Goal: Task Accomplishment & Management: Manage account settings

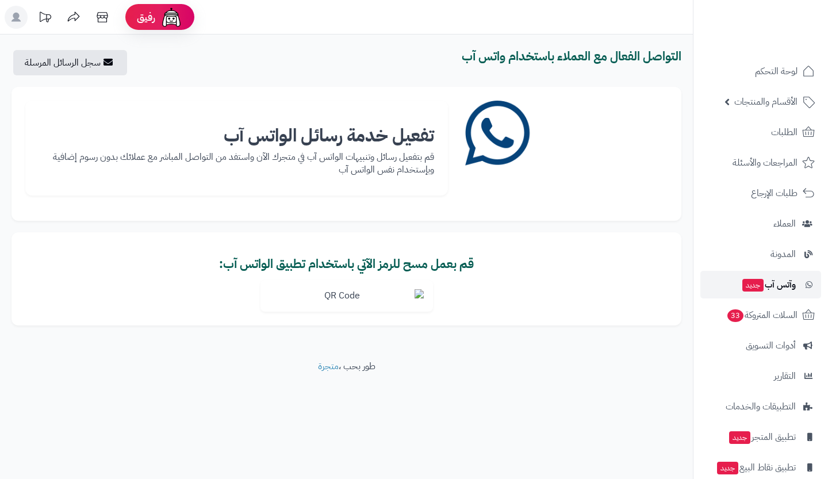
click at [764, 287] on span "وآتس آب جديد" at bounding box center [768, 285] width 55 height 16
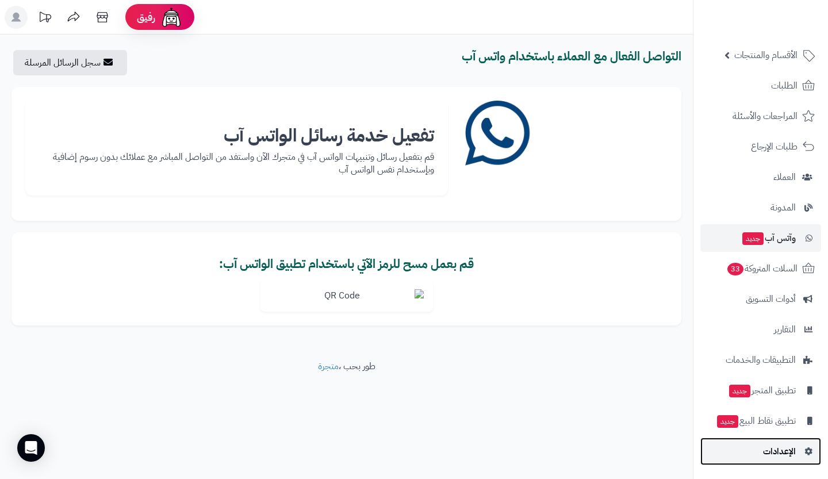
click at [776, 445] on span "الإعدادات" at bounding box center [779, 451] width 33 height 16
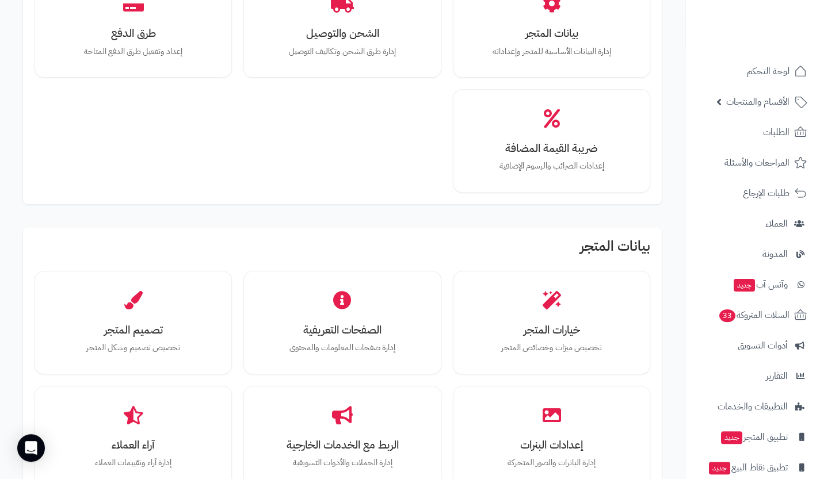
scroll to position [136, 0]
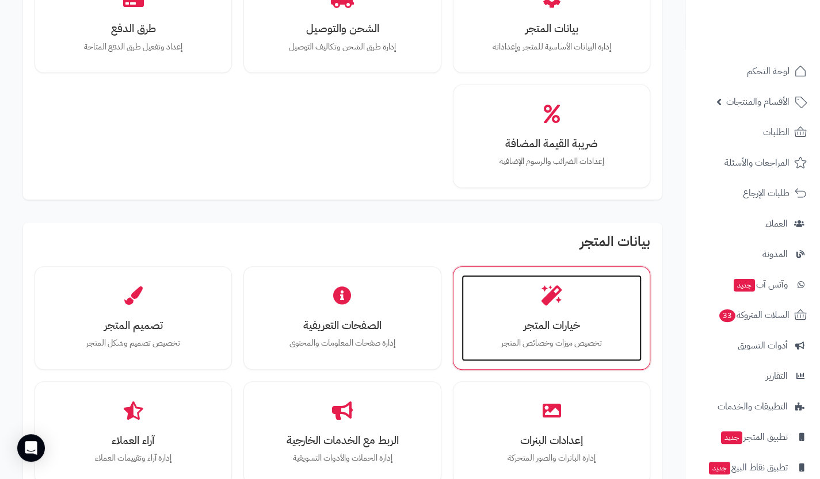
click at [552, 329] on h3 "خيارات المتجر" at bounding box center [551, 325] width 157 height 12
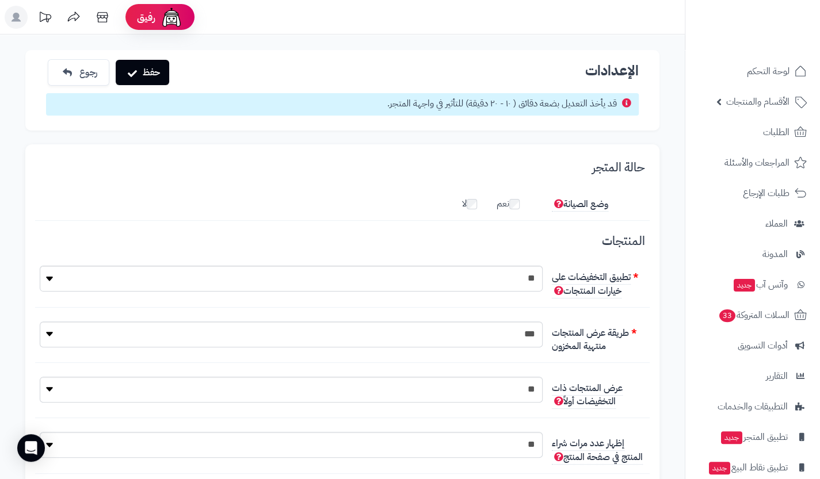
scroll to position [8, 0]
click at [519, 202] on label "نعم" at bounding box center [513, 201] width 35 height 18
click at [151, 71] on button "حفظ" at bounding box center [142, 71] width 53 height 25
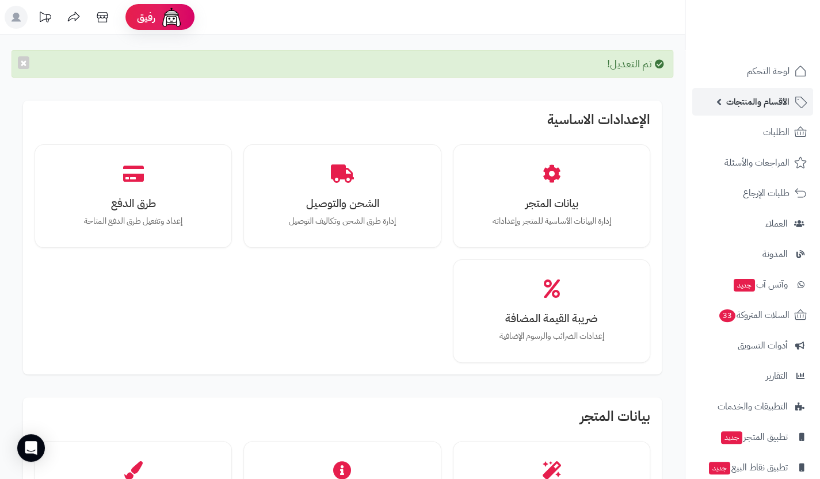
click at [756, 102] on span "الأقسام والمنتجات" at bounding box center [757, 102] width 63 height 16
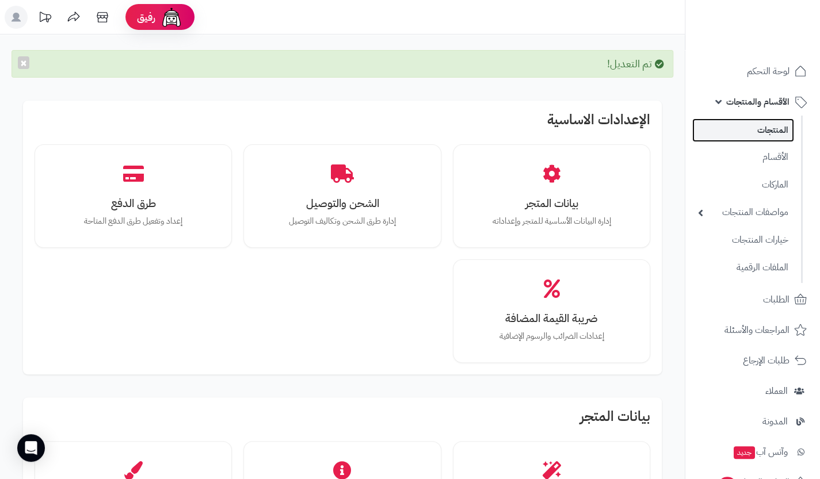
click at [768, 127] on link "المنتجات" at bounding box center [743, 130] width 102 height 24
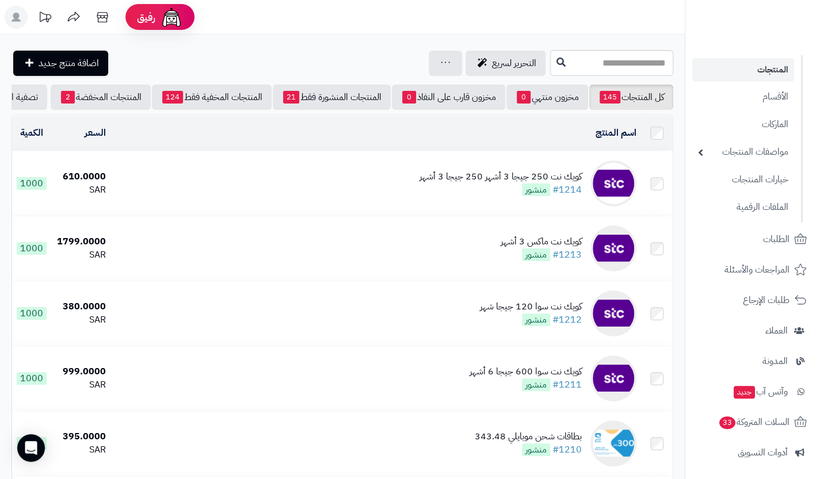
scroll to position [47, 0]
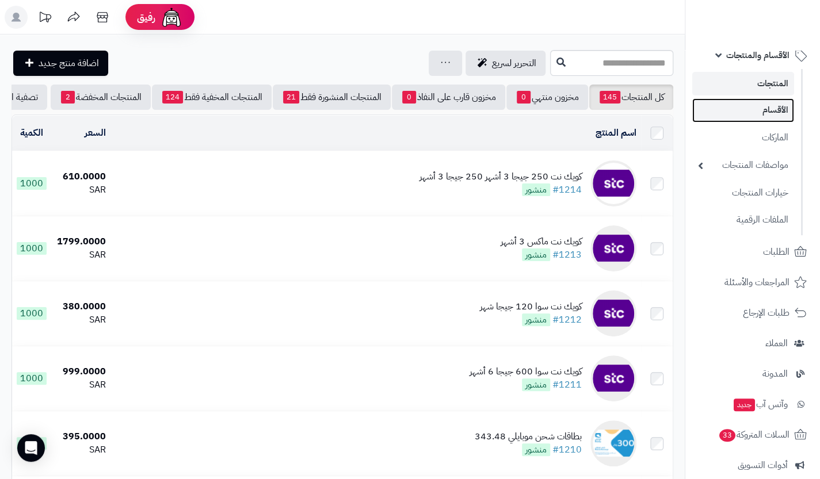
click at [752, 120] on link "الأقسام" at bounding box center [743, 110] width 102 height 24
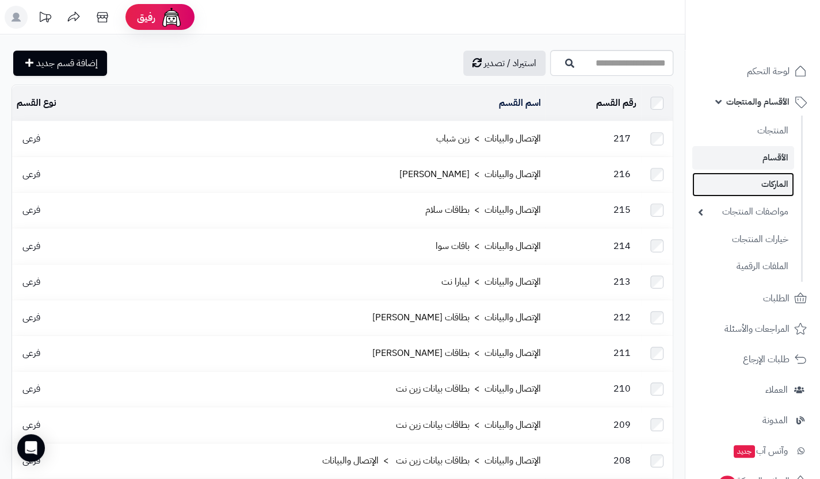
click at [762, 187] on link "الماركات" at bounding box center [743, 185] width 102 height 24
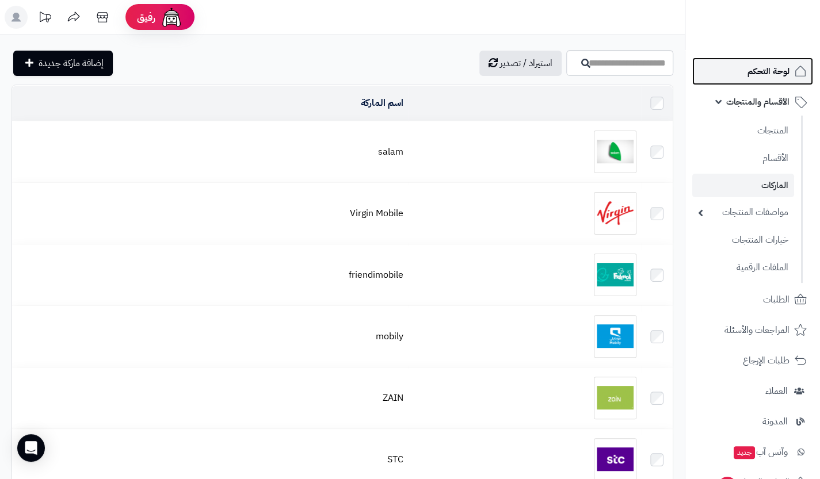
click at [751, 62] on link "لوحة التحكم" at bounding box center [752, 72] width 121 height 28
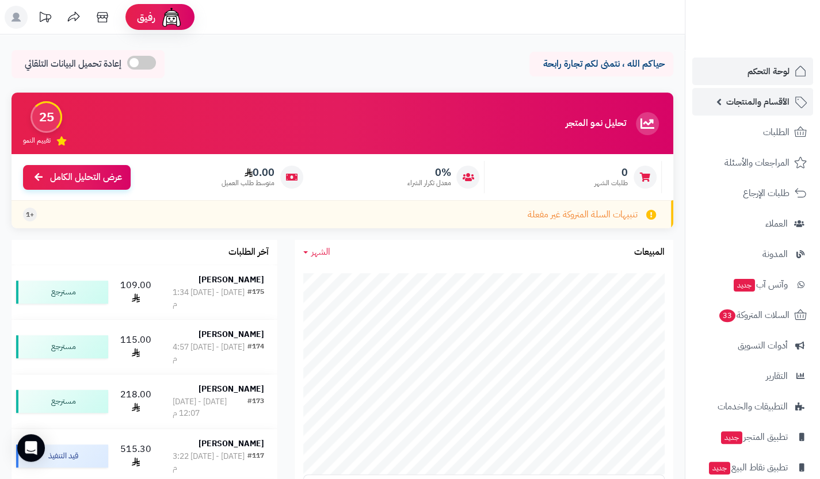
click at [760, 108] on span "الأقسام والمنتجات" at bounding box center [757, 102] width 63 height 16
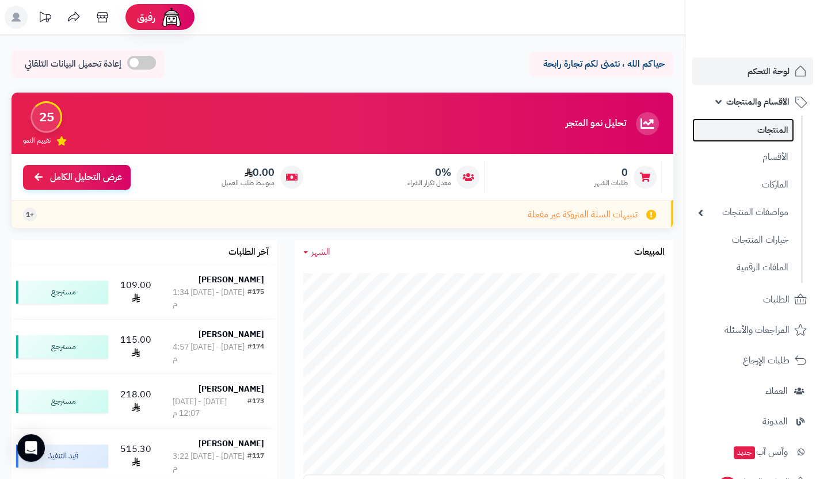
click at [762, 124] on link "المنتجات" at bounding box center [743, 130] width 102 height 24
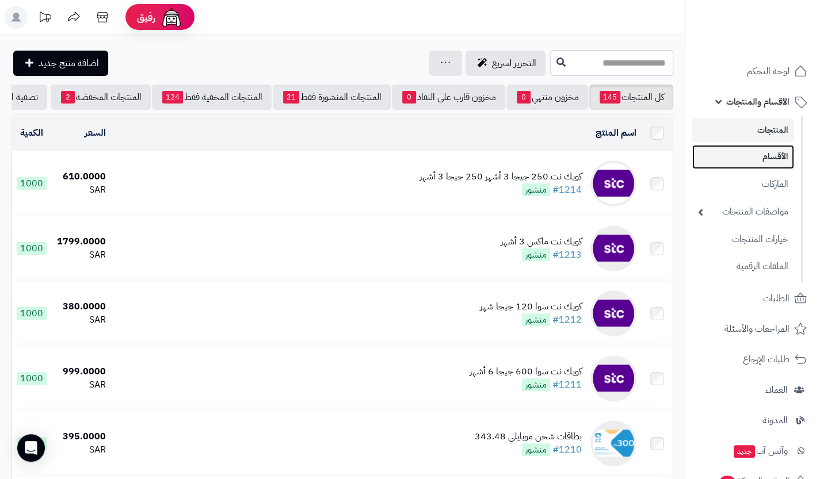
click at [762, 163] on link "الأقسام" at bounding box center [743, 157] width 102 height 24
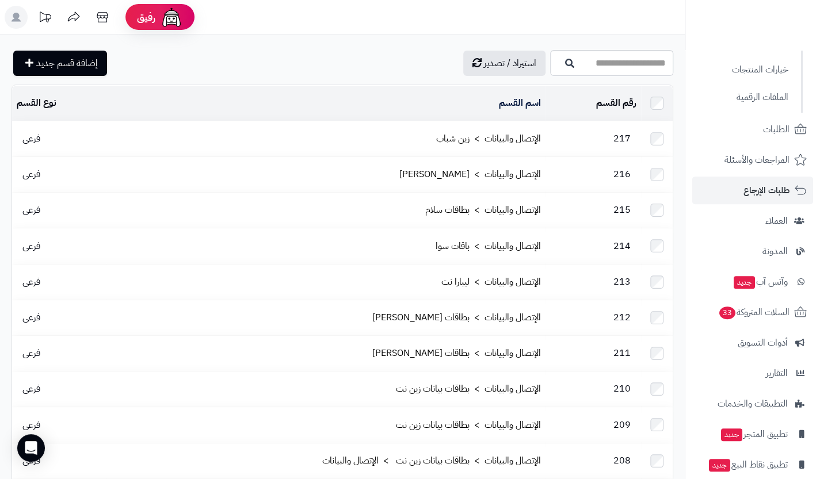
scroll to position [171, 0]
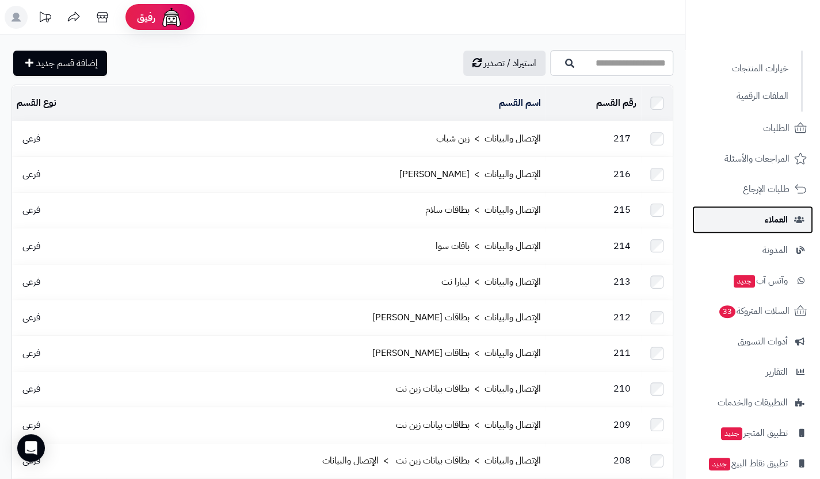
click at [760, 228] on link "العملاء" at bounding box center [752, 220] width 121 height 28
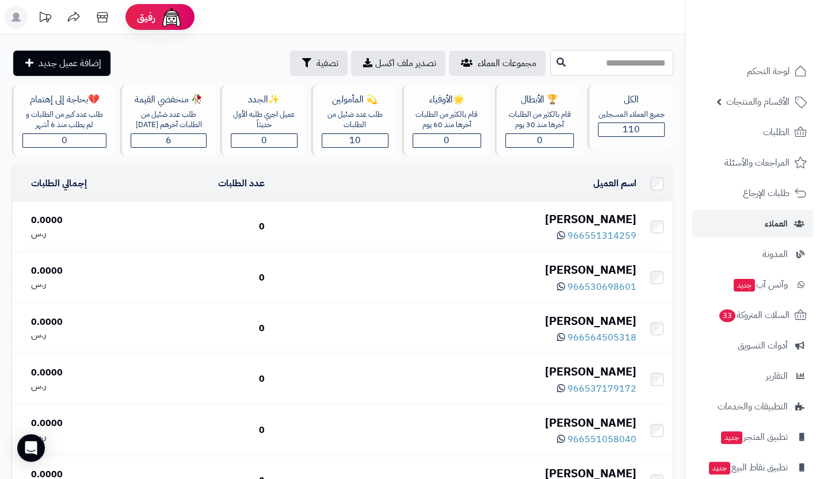
click at [645, 57] on input "text" at bounding box center [611, 63] width 123 height 26
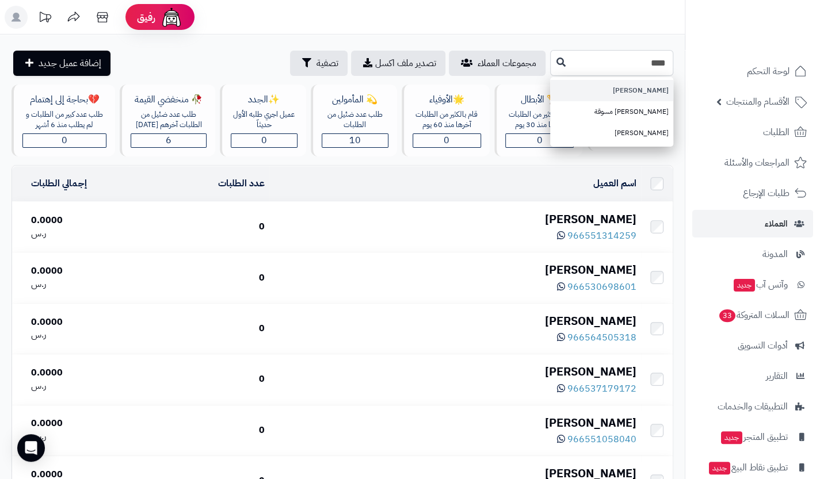
type input "***"
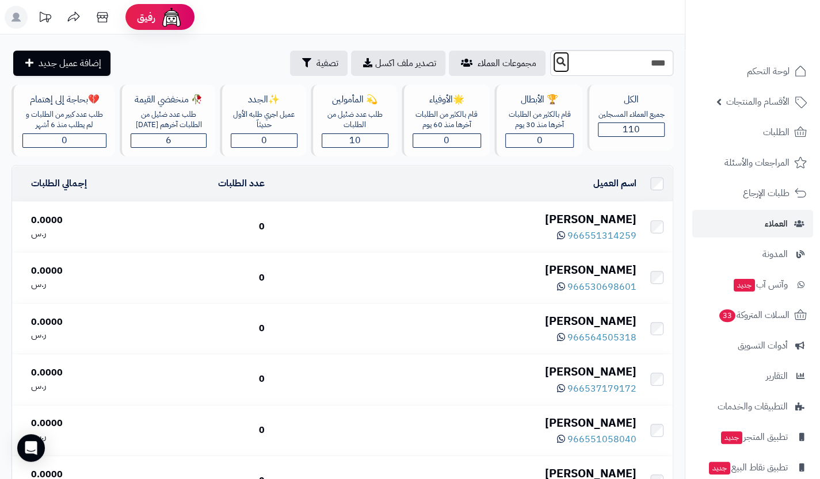
click at [556, 63] on icon at bounding box center [560, 61] width 9 height 9
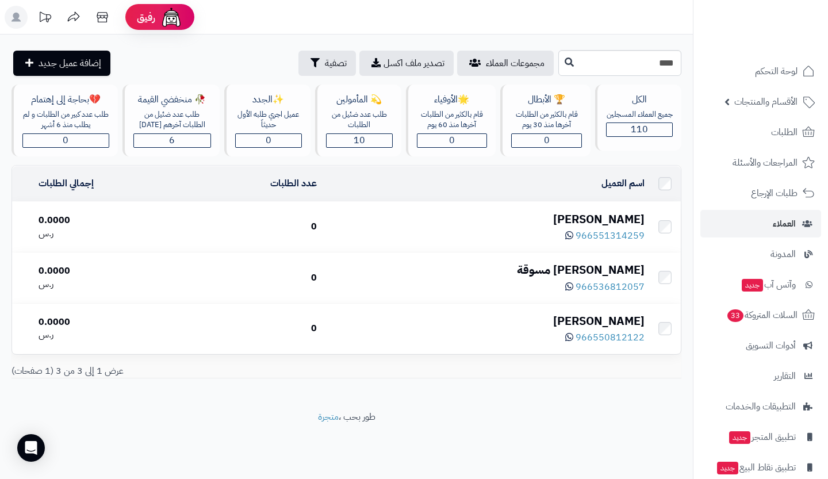
click at [621, 216] on div "[PERSON_NAME]" at bounding box center [485, 219] width 318 height 17
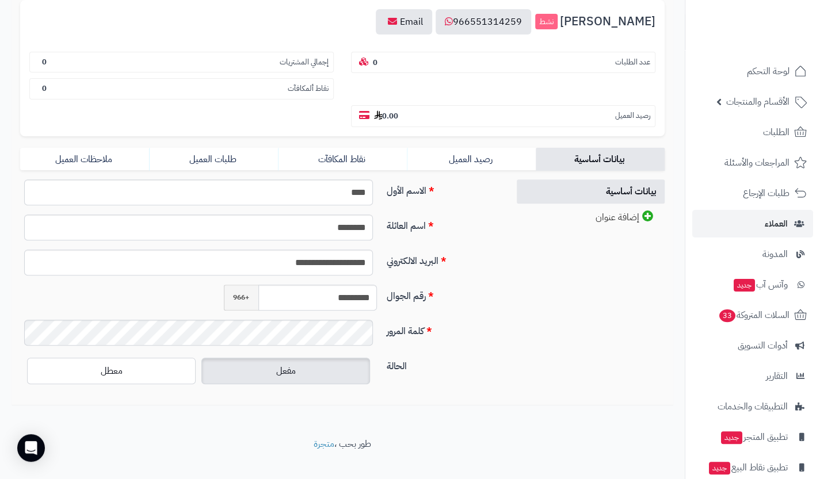
scroll to position [144, 0]
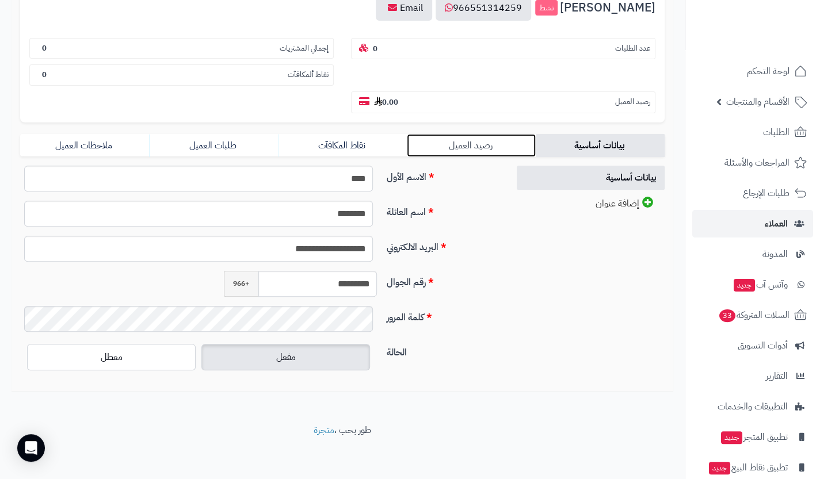
click at [504, 139] on link "رصيد العميل" at bounding box center [471, 145] width 129 height 23
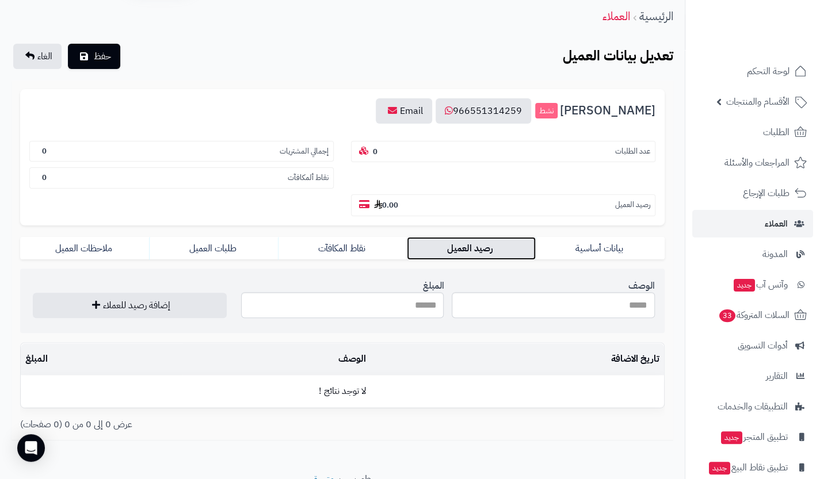
scroll to position [40, 0]
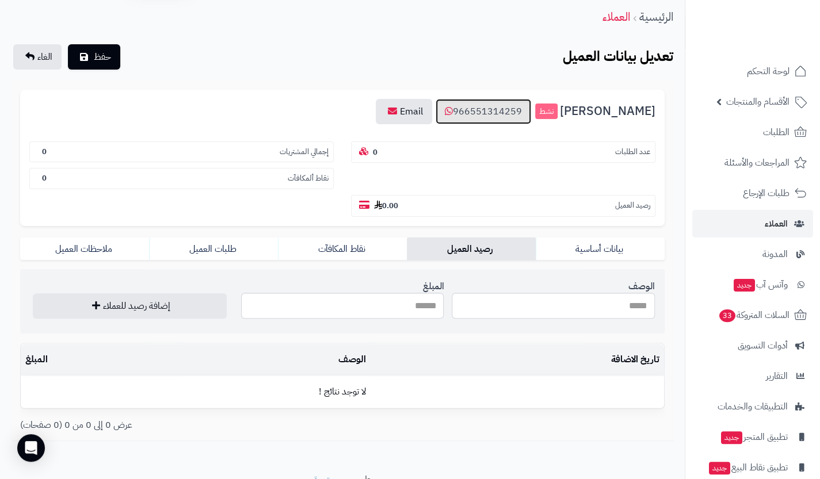
click at [531, 112] on link "966551314259" at bounding box center [482, 111] width 95 height 25
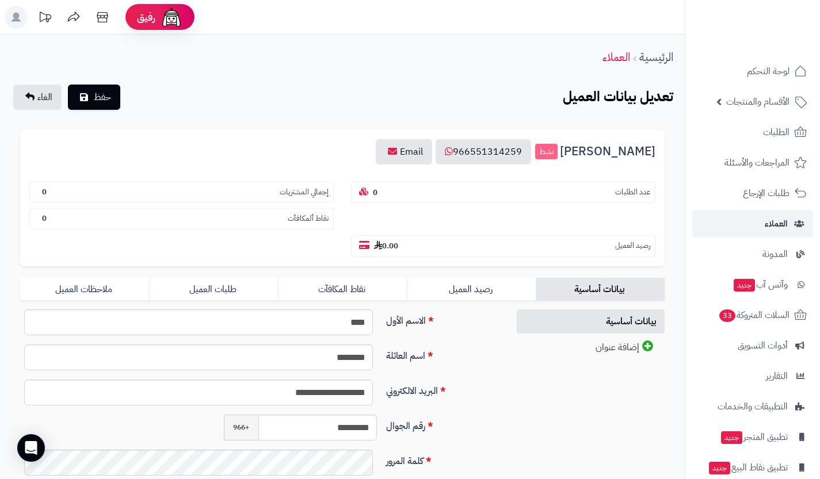
scroll to position [40, 0]
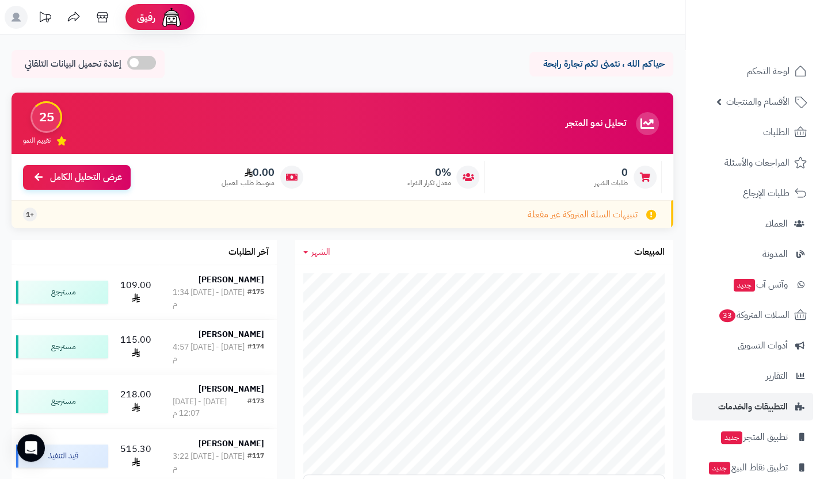
scroll to position [47, 0]
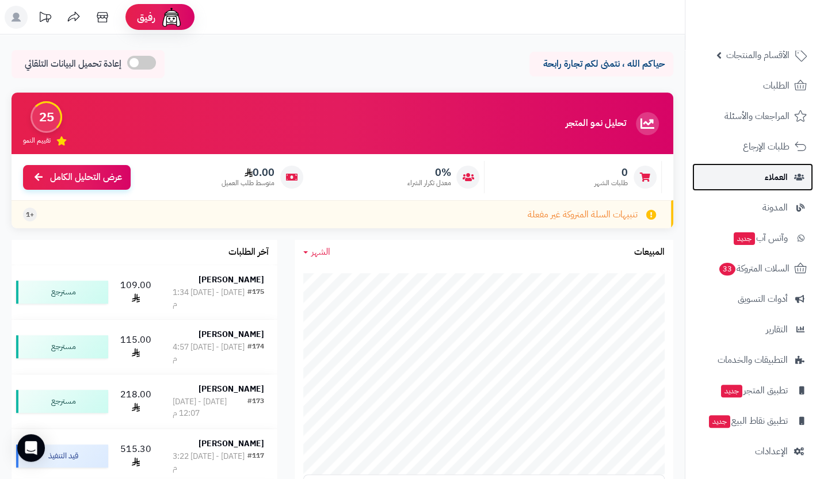
click at [776, 176] on span "العملاء" at bounding box center [775, 177] width 23 height 16
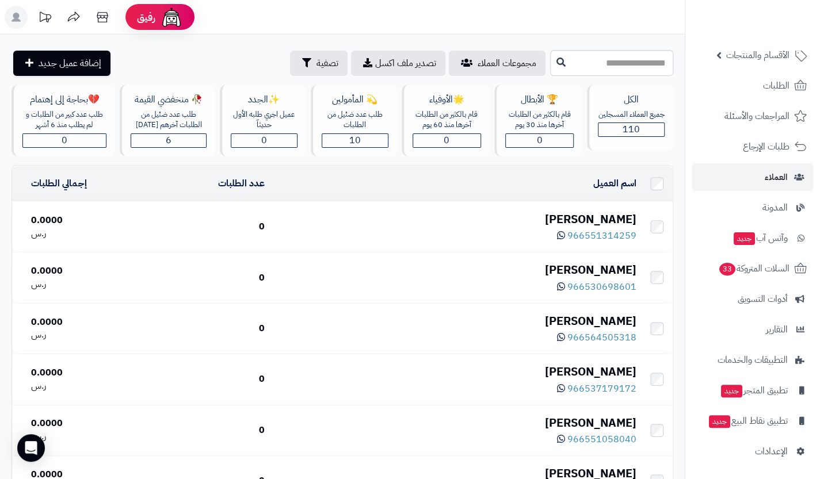
scroll to position [46, 0]
click at [768, 51] on span "الأقسام والمنتجات" at bounding box center [757, 56] width 63 height 16
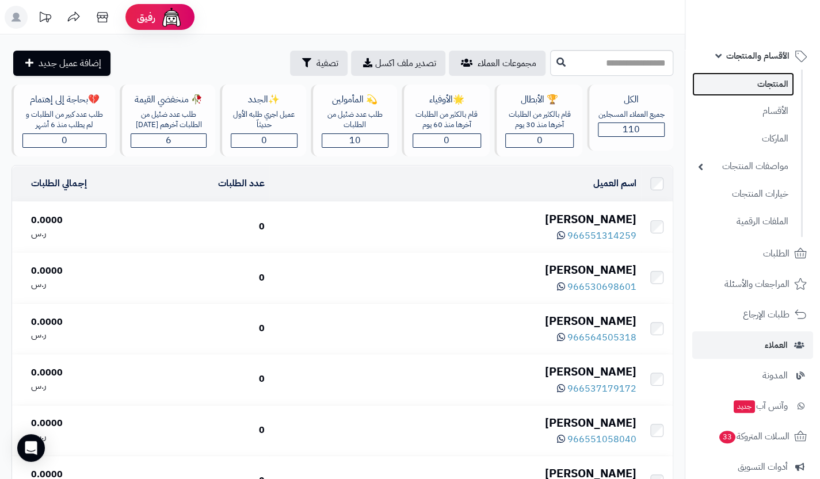
click at [776, 83] on link "المنتجات" at bounding box center [743, 84] width 102 height 24
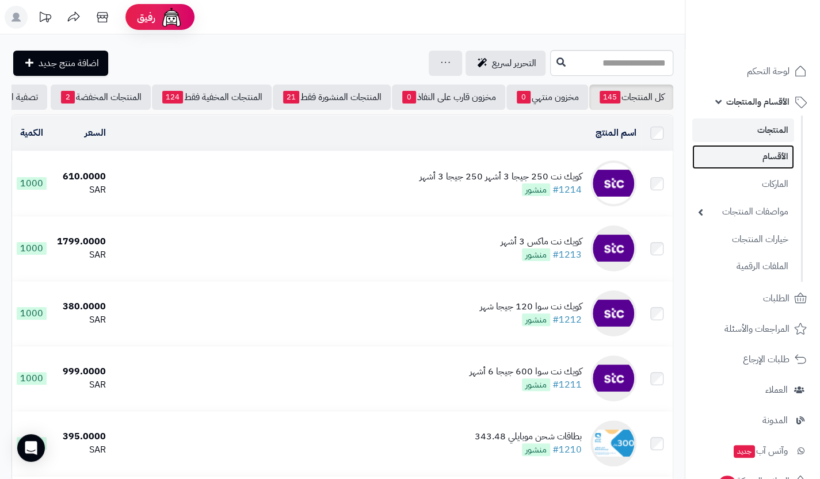
click at [771, 157] on link "الأقسام" at bounding box center [743, 157] width 102 height 24
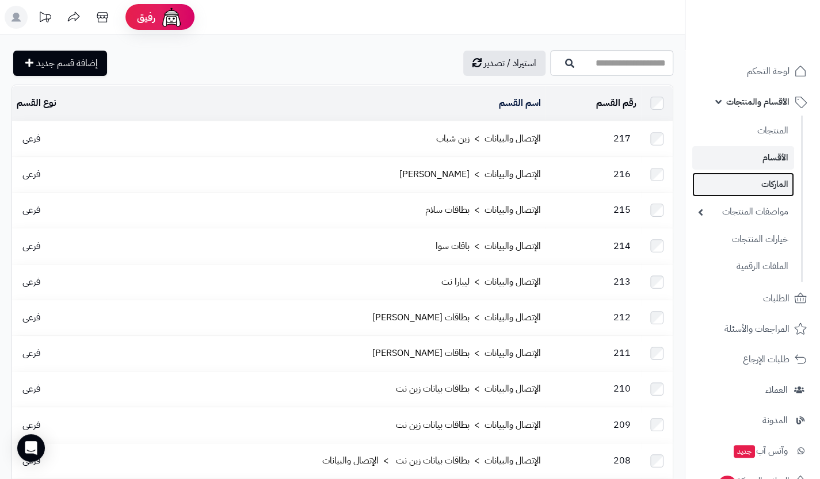
click at [767, 177] on link "الماركات" at bounding box center [743, 185] width 102 height 24
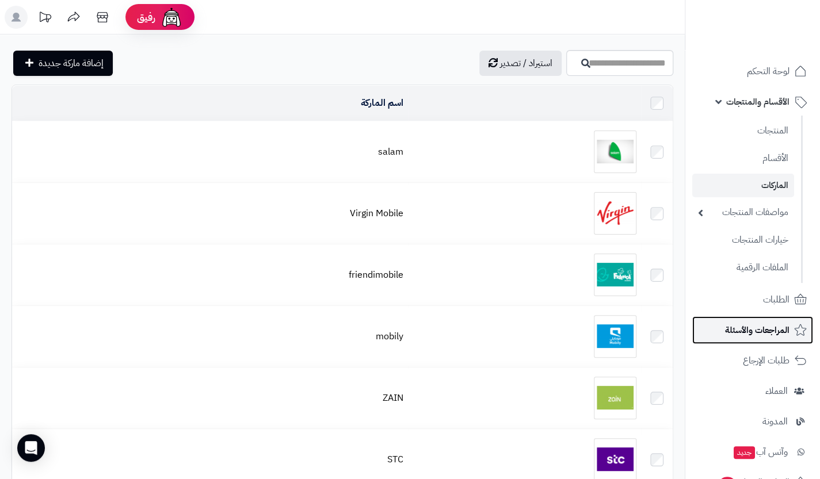
click at [779, 335] on span "المراجعات والأسئلة" at bounding box center [757, 330] width 64 height 16
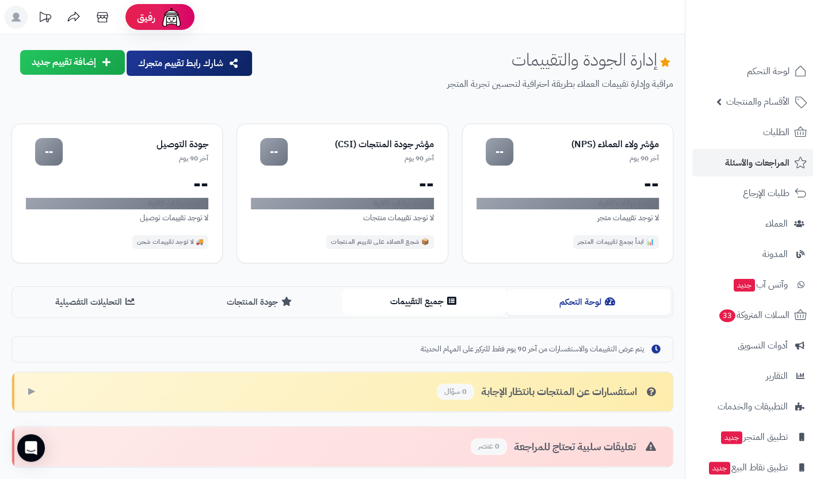
click at [452, 305] on button "جميع التقييمات" at bounding box center [424, 302] width 164 height 26
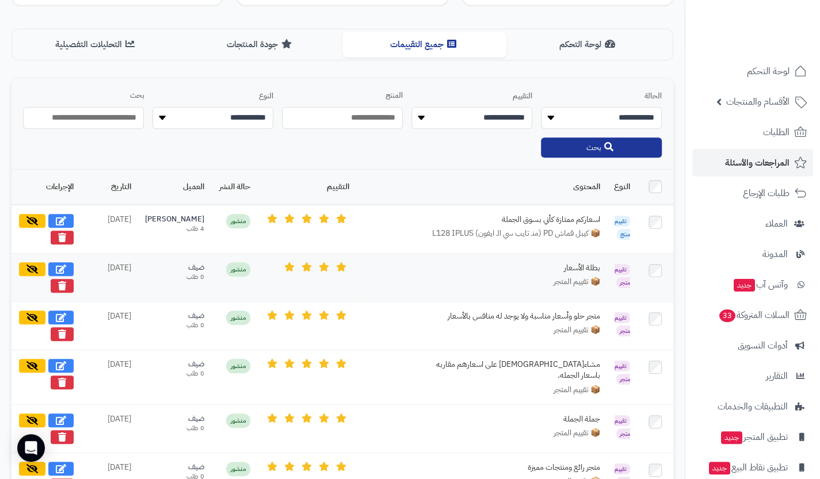
scroll to position [257, 0]
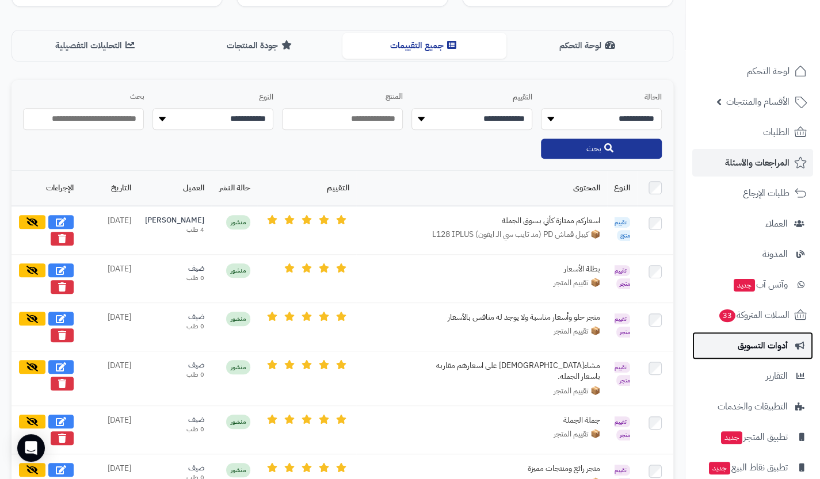
click at [793, 340] on link "أدوات التسويق" at bounding box center [752, 346] width 121 height 28
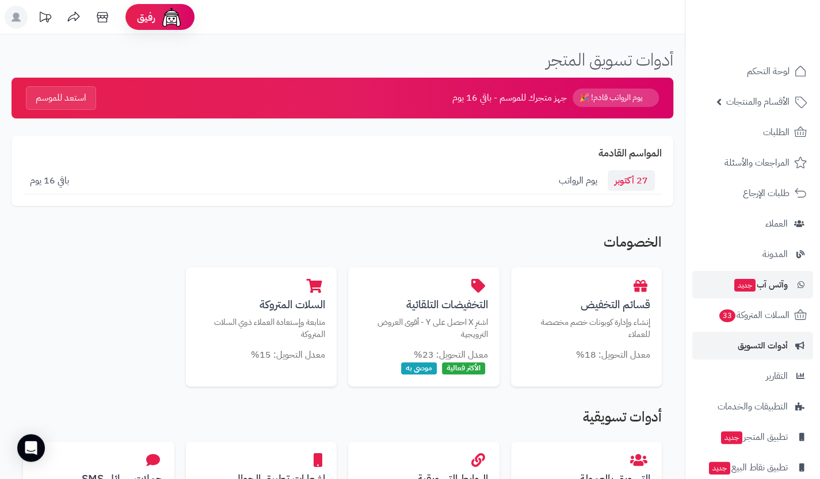
scroll to position [47, 0]
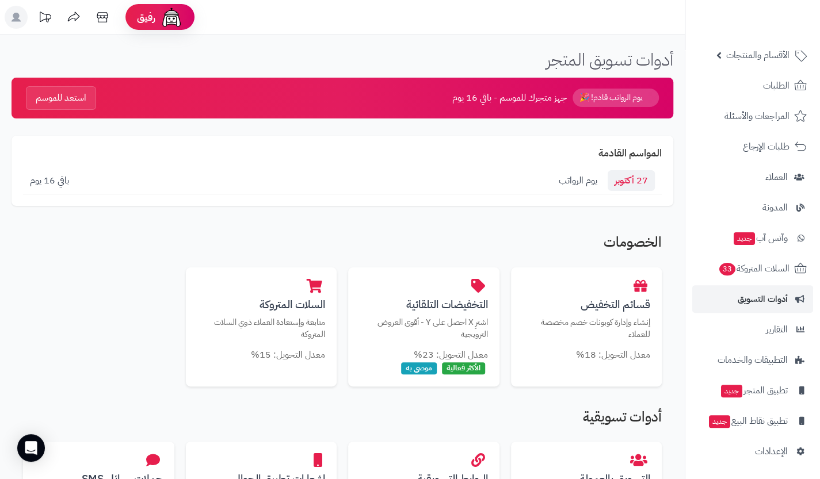
click at [586, 180] on span "يوم الرواتب" at bounding box center [577, 181] width 39 height 14
click at [767, 338] on link "التقارير" at bounding box center [752, 330] width 121 height 28
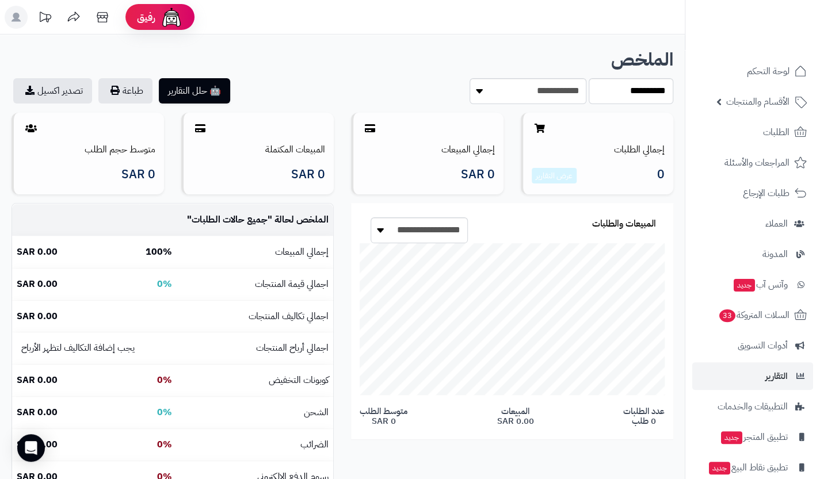
scroll to position [47, 0]
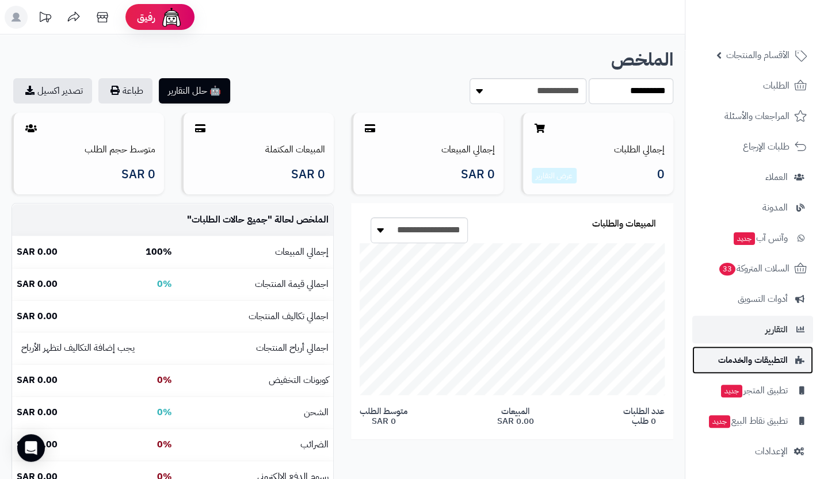
click at [765, 369] on link "التطبيقات والخدمات" at bounding box center [752, 360] width 121 height 28
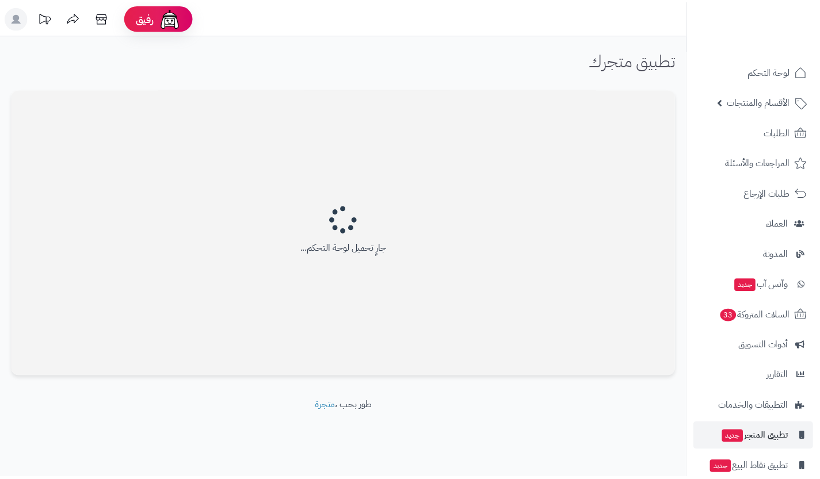
scroll to position [47, 0]
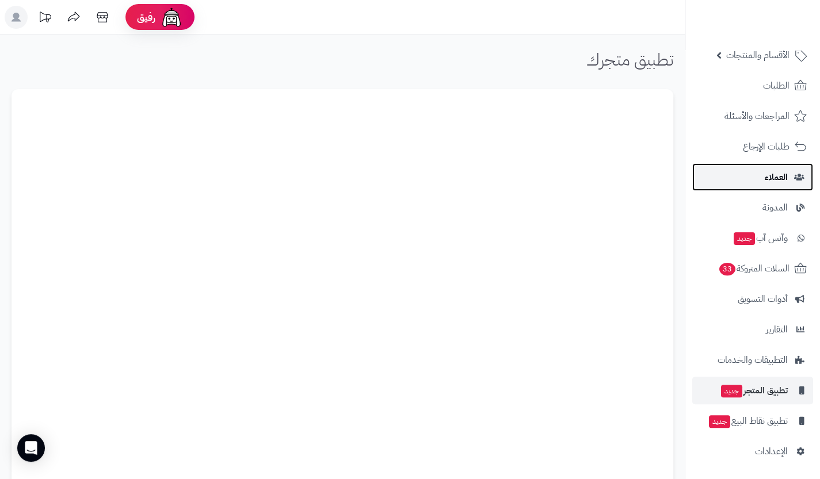
click at [770, 166] on link "العملاء" at bounding box center [752, 177] width 121 height 28
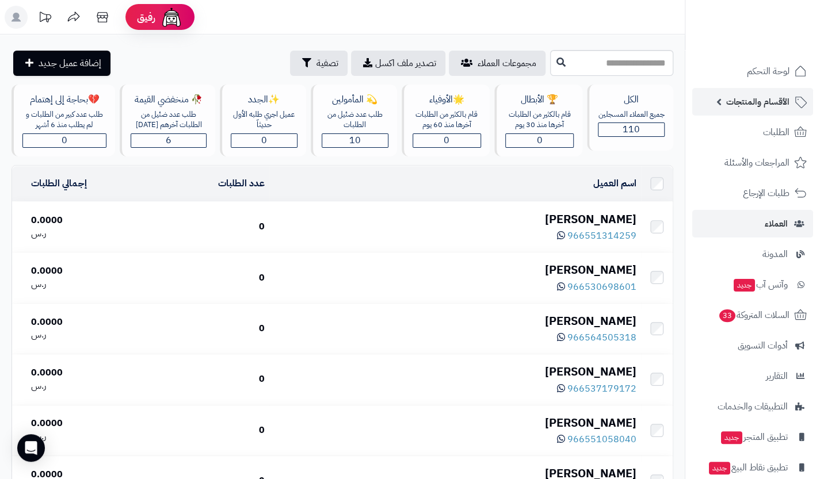
click at [783, 97] on span "الأقسام والمنتجات" at bounding box center [757, 102] width 63 height 16
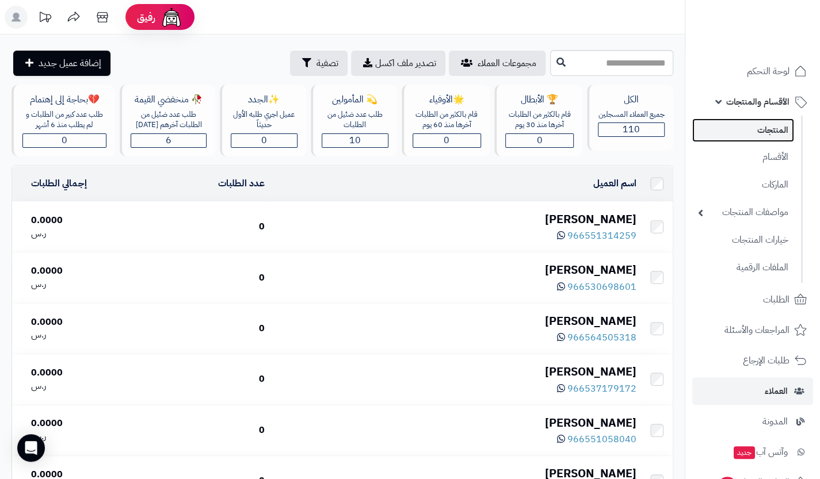
click at [783, 126] on link "المنتجات" at bounding box center [743, 130] width 102 height 24
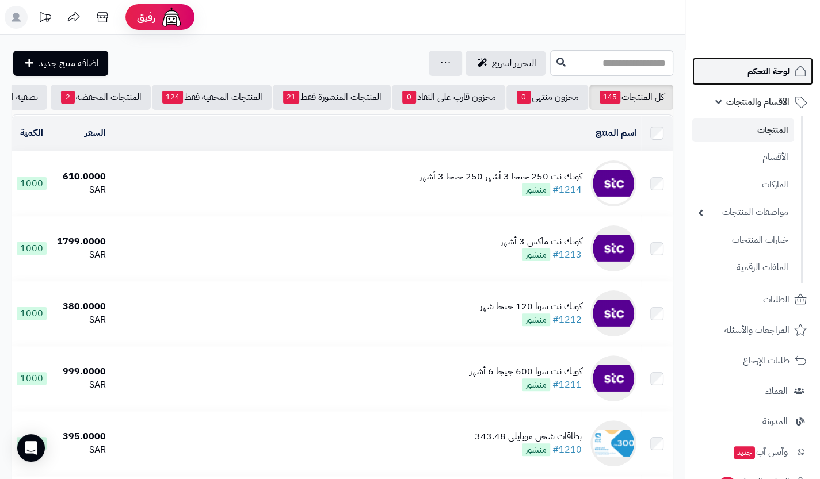
click at [767, 71] on span "لوحة التحكم" at bounding box center [768, 71] width 42 height 16
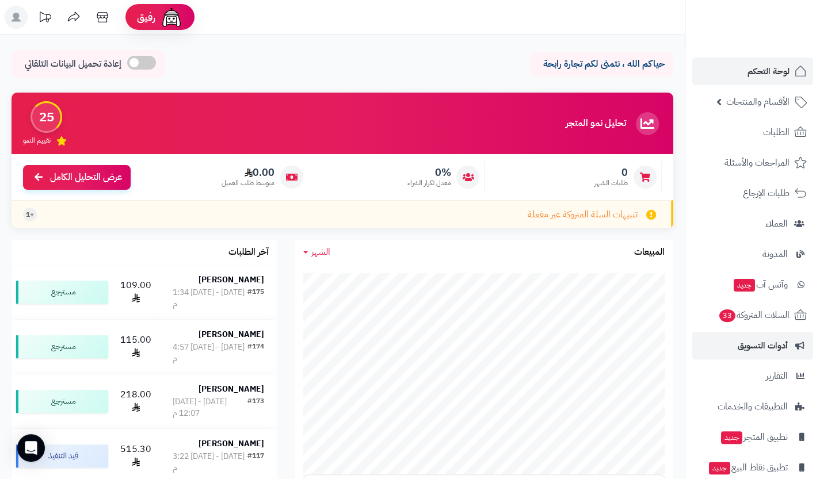
scroll to position [47, 0]
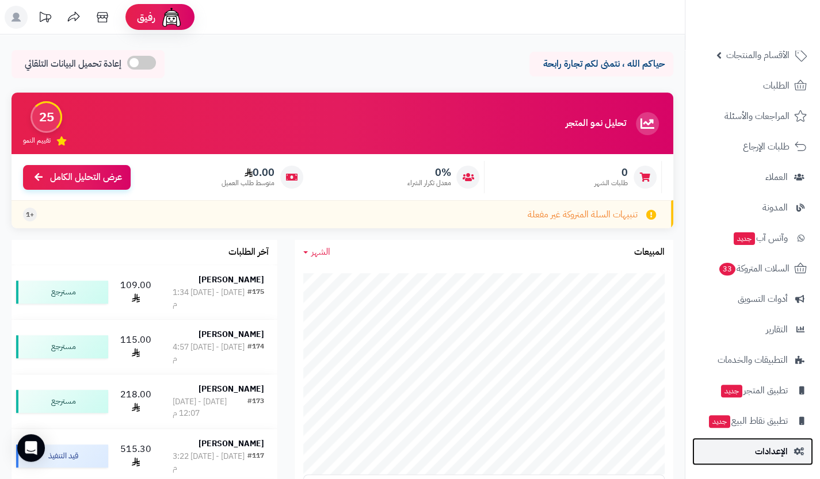
click at [773, 446] on span "الإعدادات" at bounding box center [771, 451] width 33 height 16
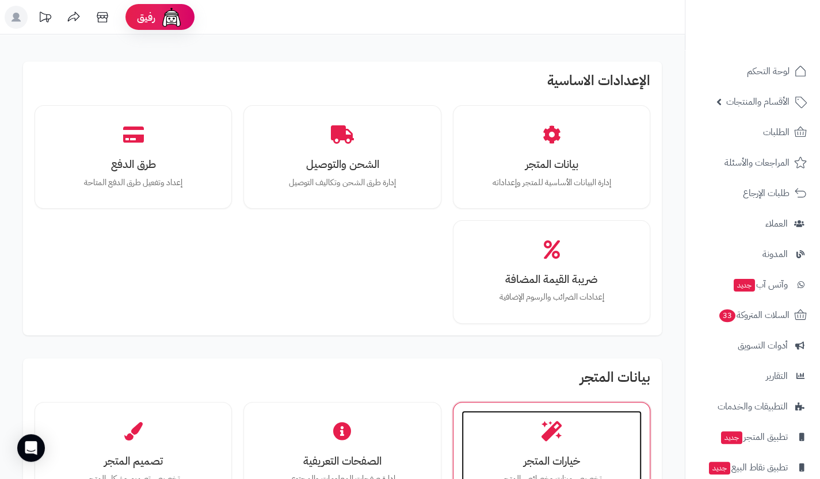
click at [545, 422] on icon at bounding box center [551, 432] width 20 height 20
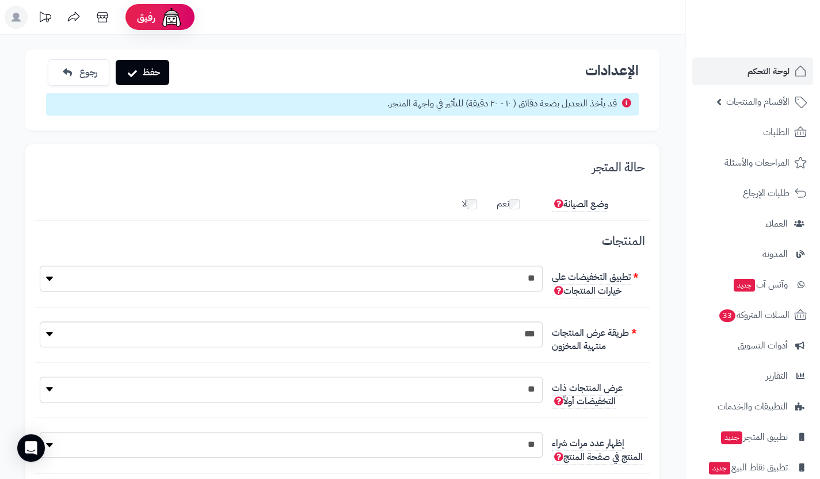
click at [812, 64] on li "لوحة التحكم" at bounding box center [752, 72] width 135 height 28
click at [786, 70] on span "لوحة التحكم" at bounding box center [768, 71] width 42 height 16
